Goal: Task Accomplishment & Management: Use online tool/utility

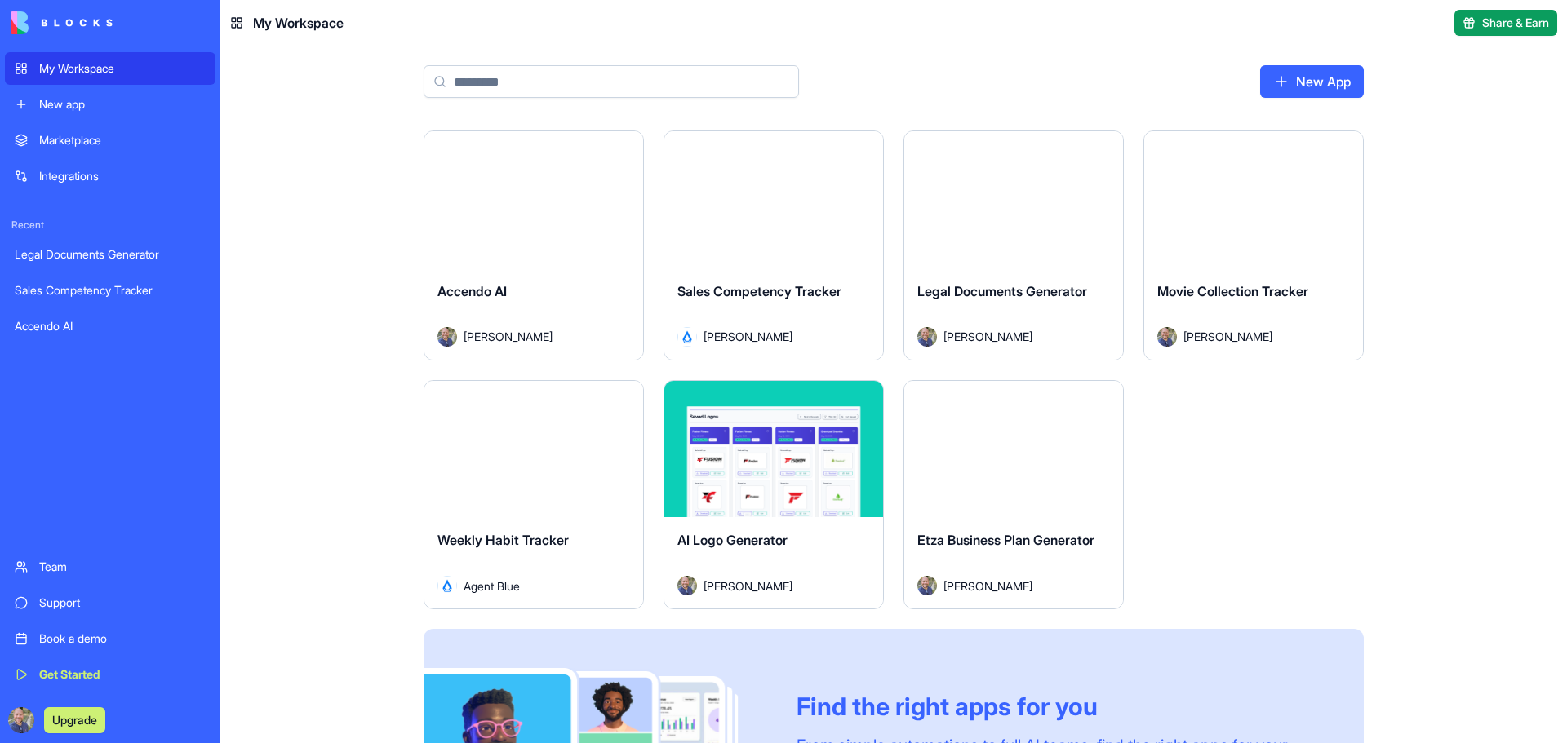
click at [587, 463] on button "Launch" at bounding box center [533, 448] width 122 height 33
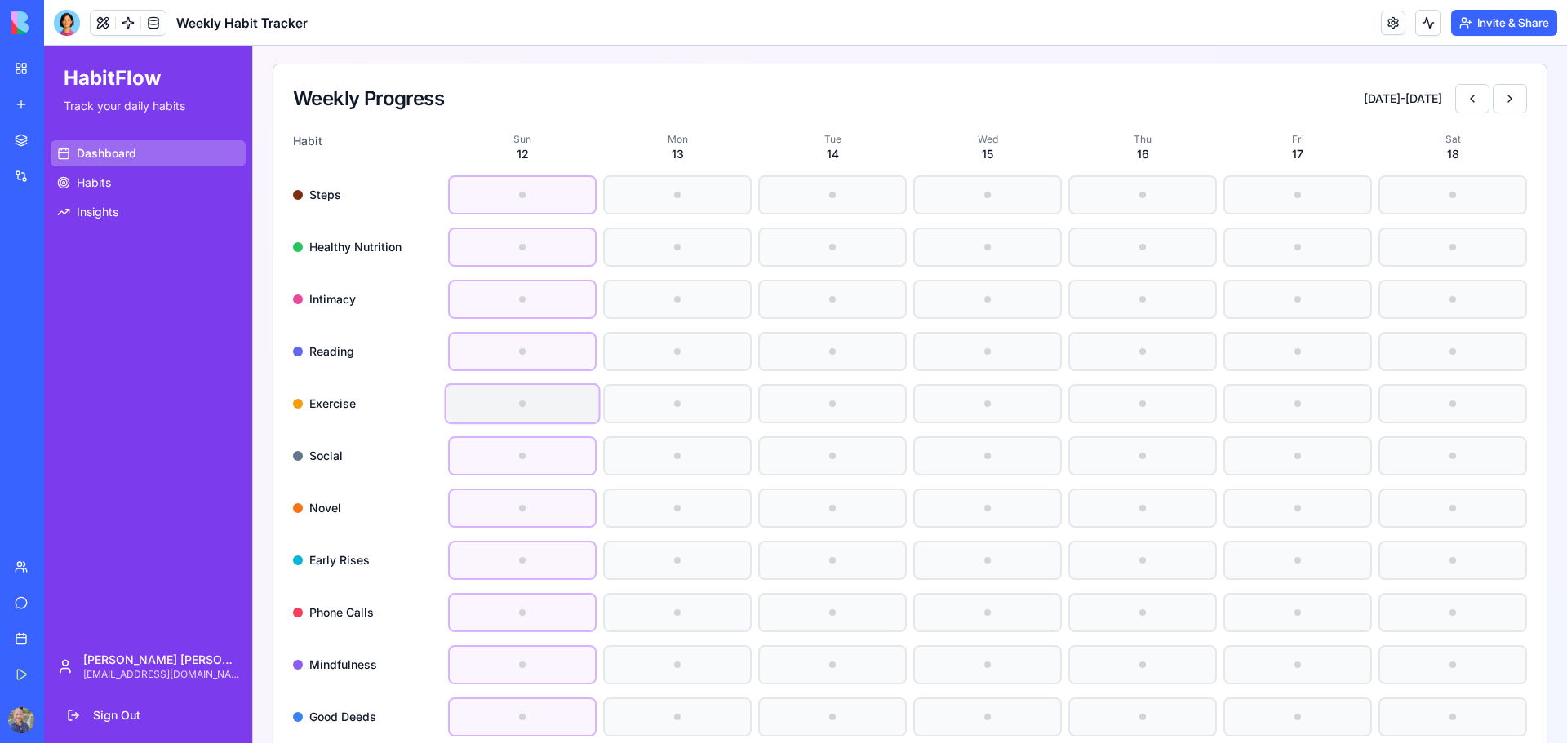
scroll to position [163, 0]
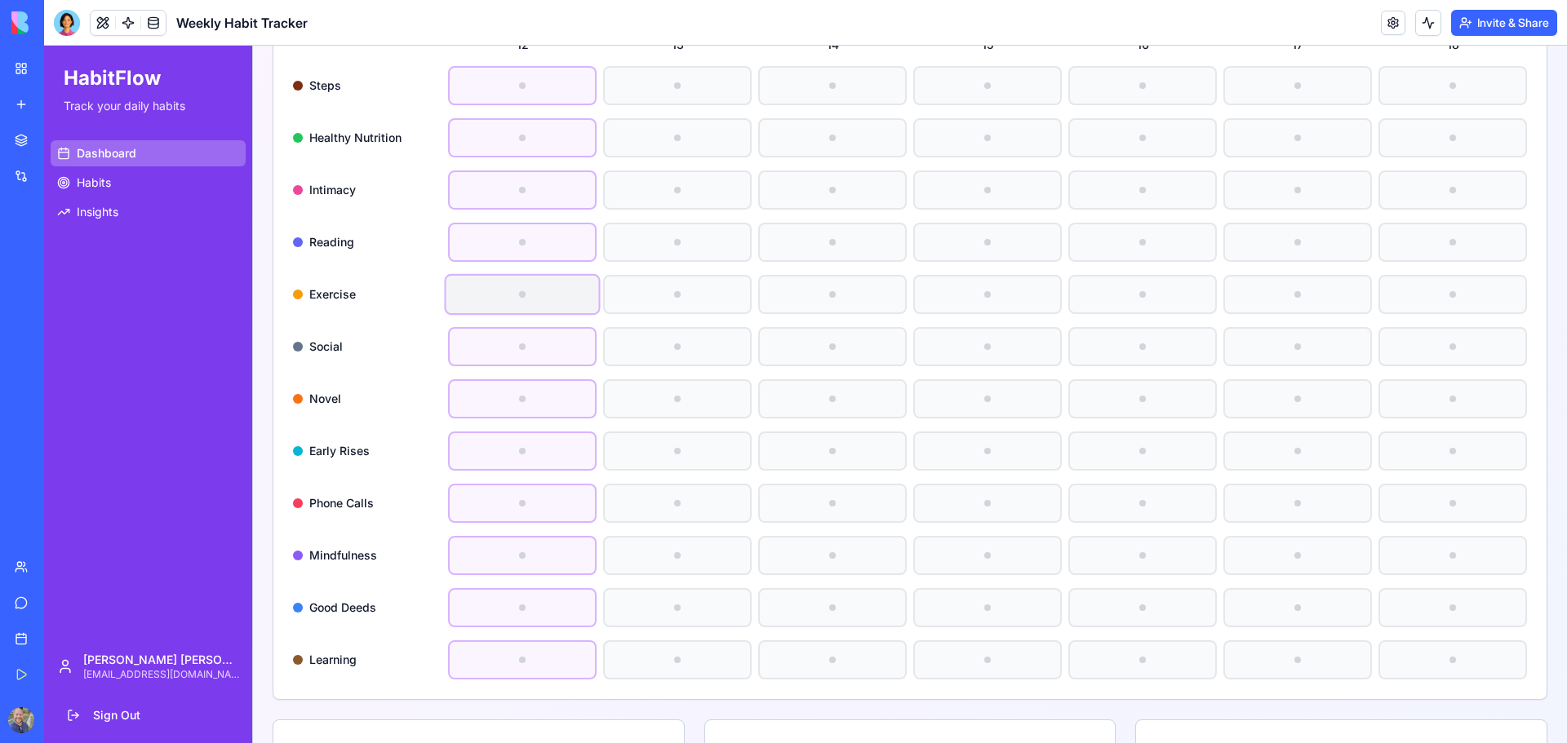
click at [515, 304] on div at bounding box center [522, 295] width 153 height 38
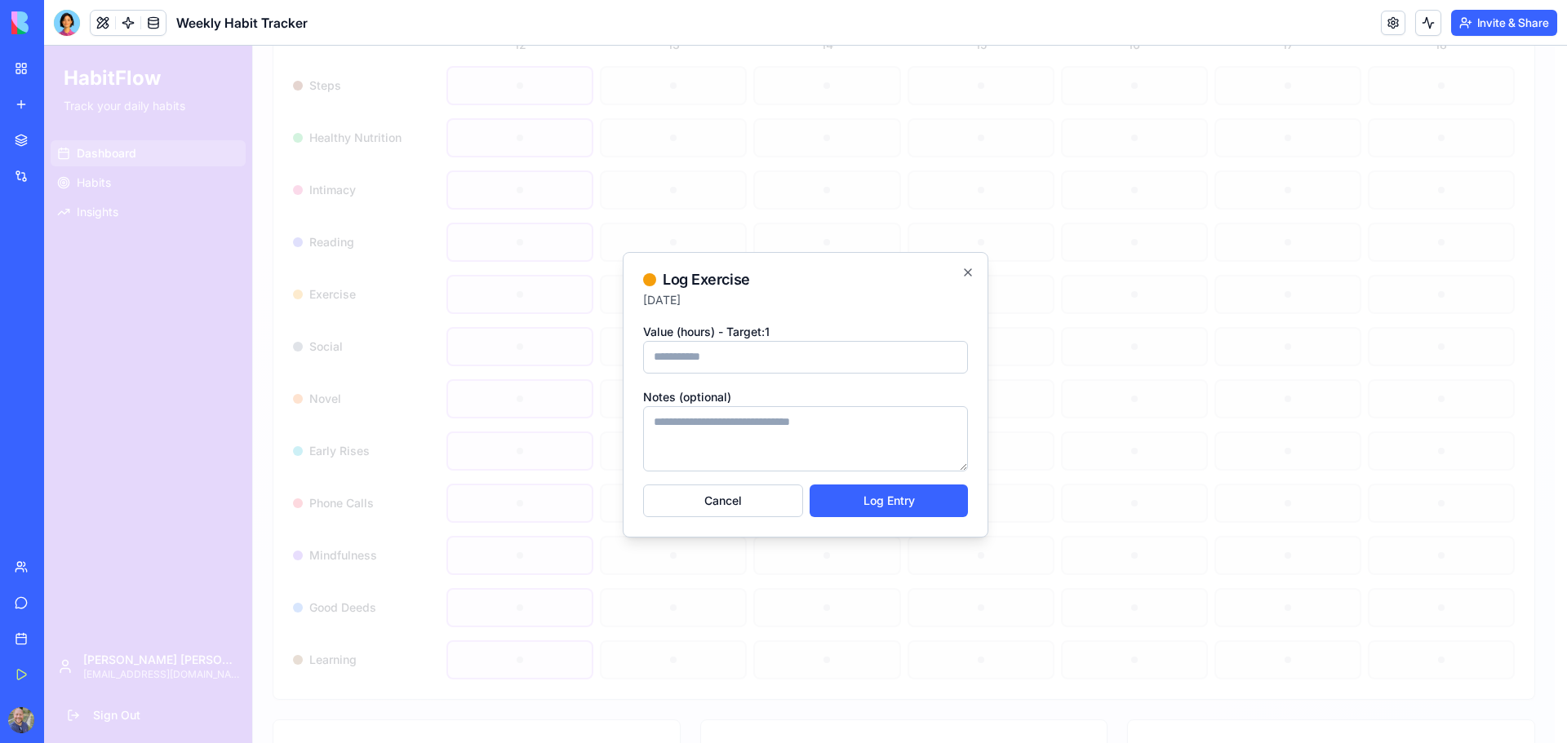
type input "*"
click at [791, 437] on textarea "Notes (optional)" at bounding box center [805, 438] width 325 height 65
type textarea "**********"
click at [916, 500] on button "Log Entry" at bounding box center [888, 501] width 158 height 33
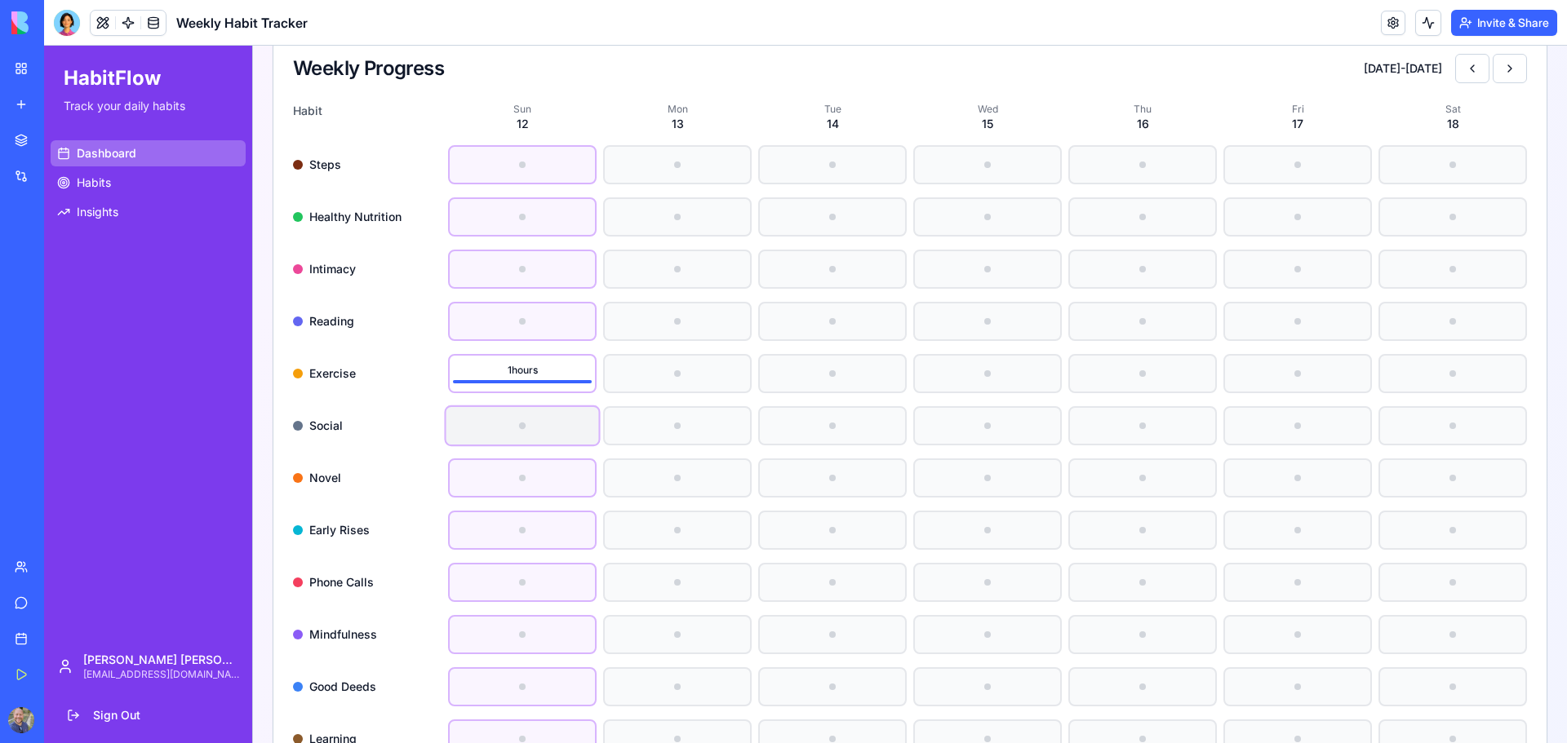
scroll to position [245, 0]
